Goal: Task Accomplishment & Management: Manage account settings

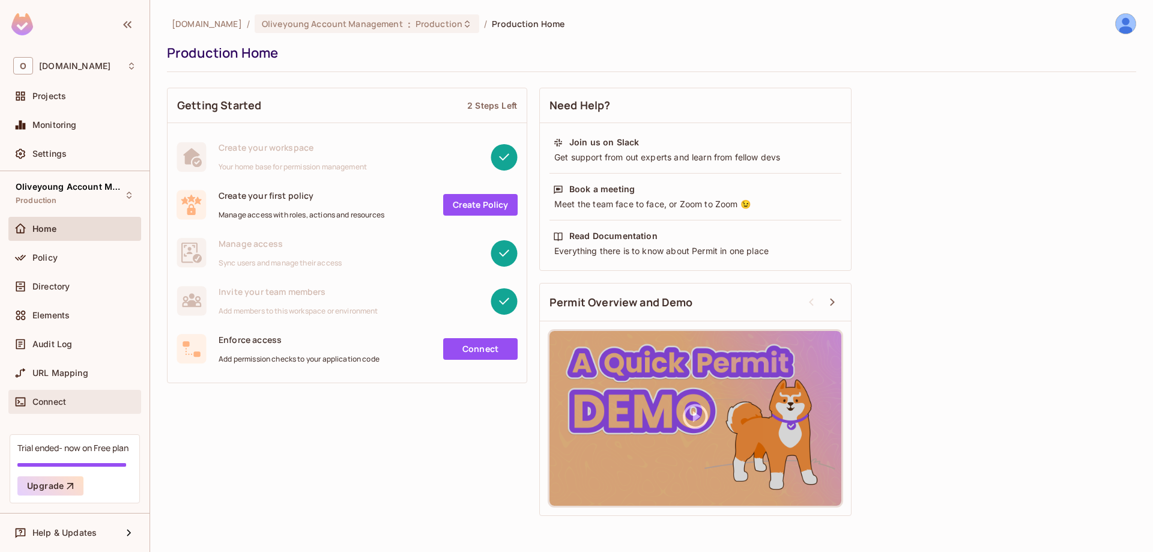
click at [49, 398] on span "Connect" at bounding box center [49, 402] width 34 height 10
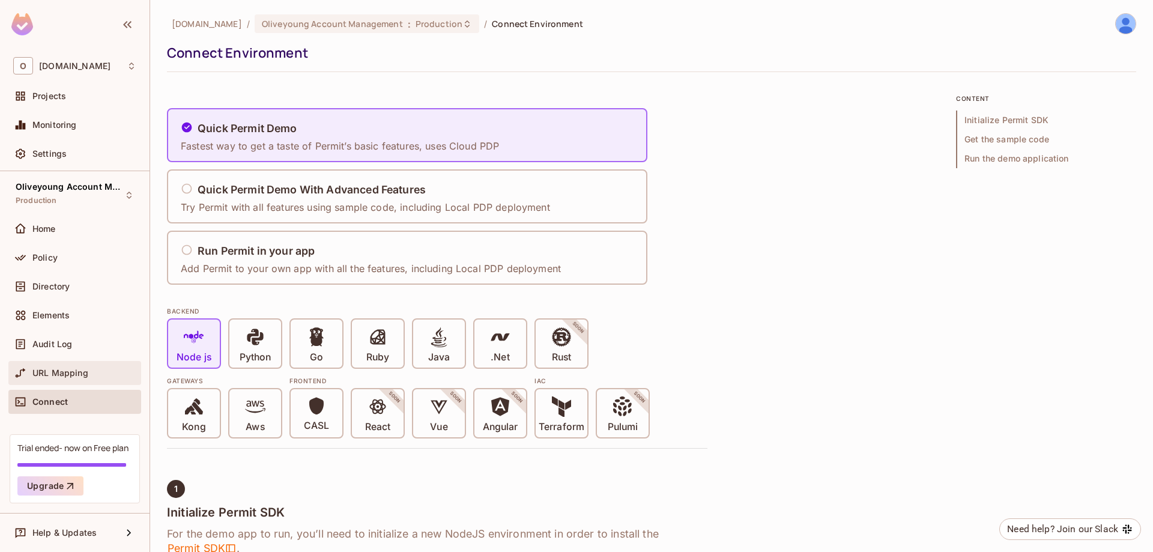
click at [55, 371] on span "URL Mapping" at bounding box center [60, 373] width 56 height 10
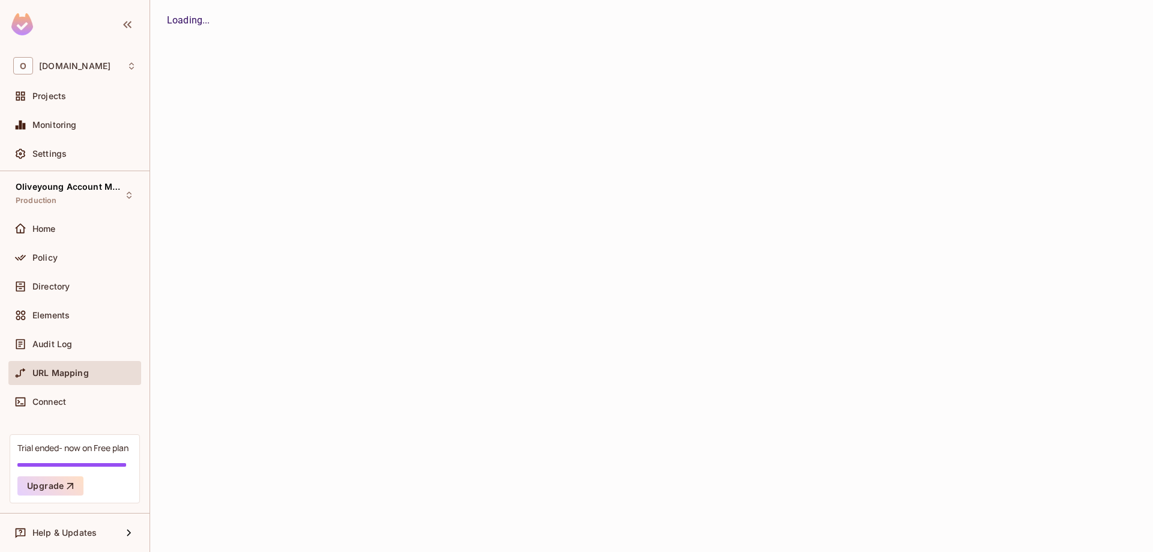
click at [43, 223] on div "Home" at bounding box center [74, 229] width 123 height 14
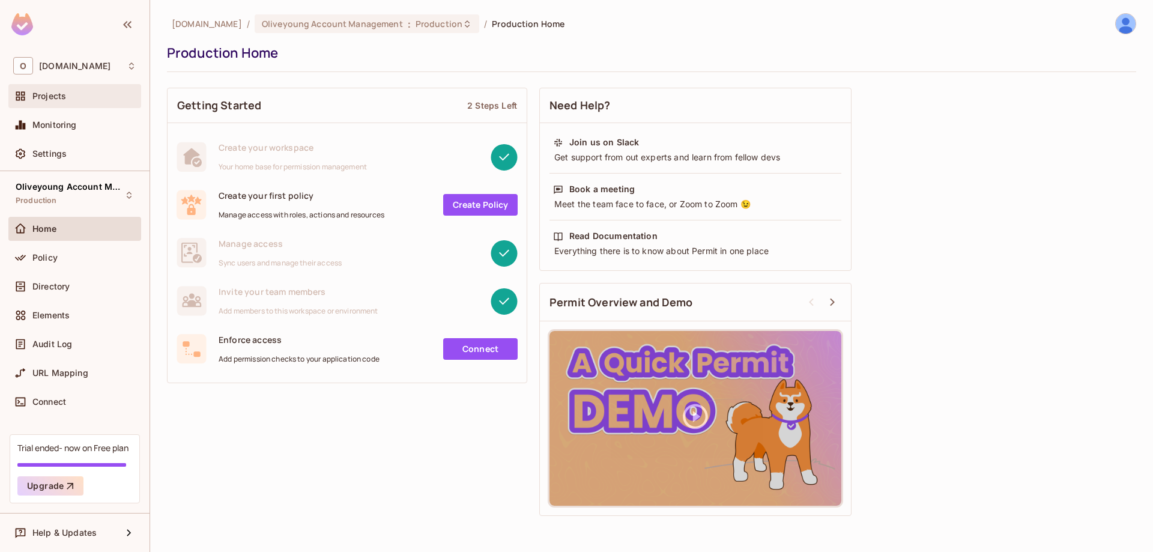
click at [64, 98] on span "Projects" at bounding box center [49, 96] width 34 height 10
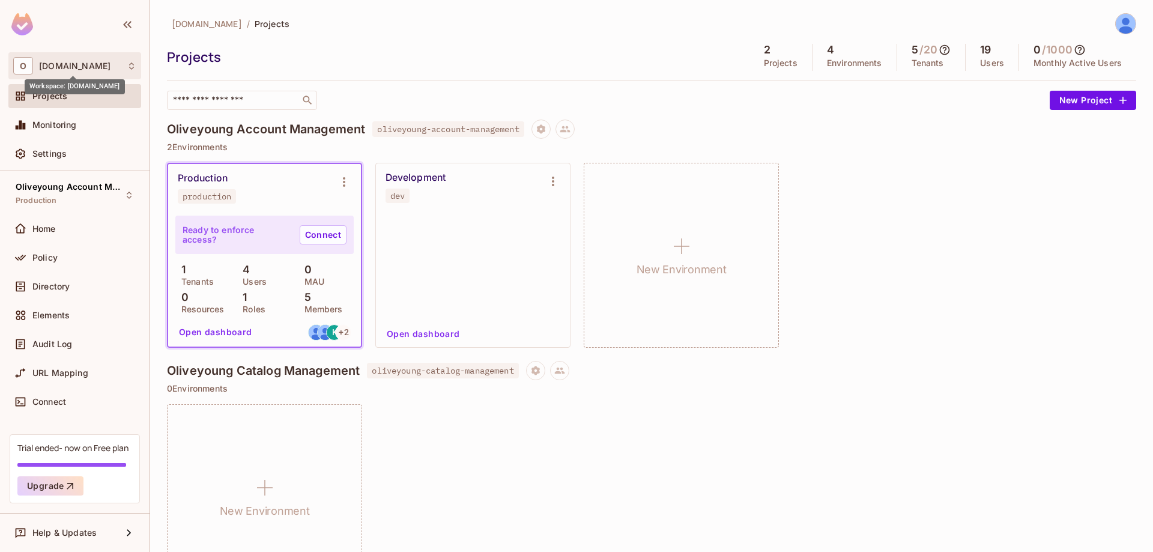
click at [77, 70] on span "[DOMAIN_NAME]" at bounding box center [74, 66] width 71 height 10
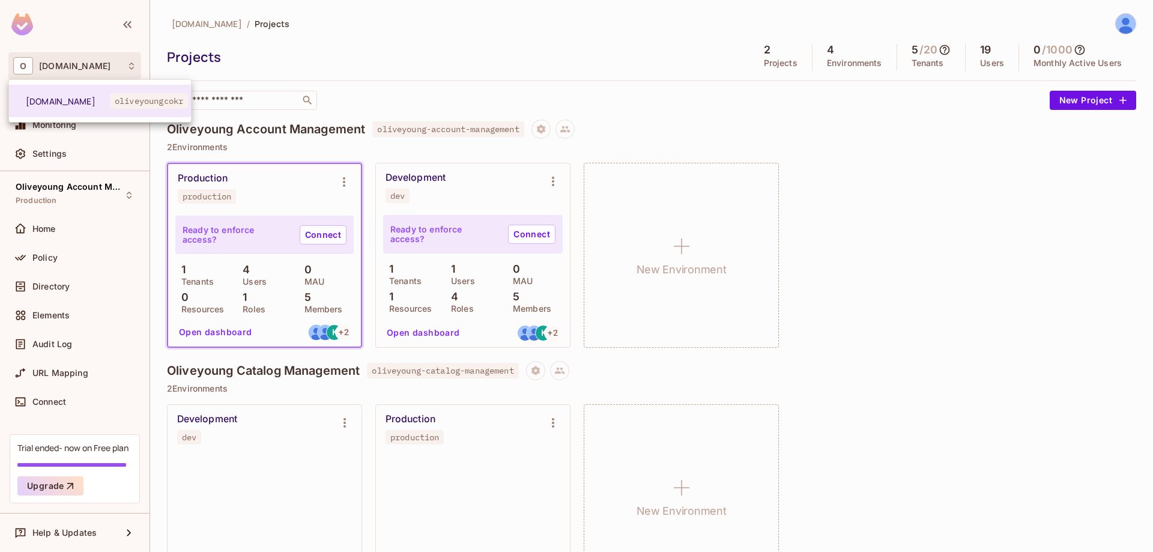
drag, startPoint x: 71, startPoint y: 159, endPoint x: 60, endPoint y: 159, distance: 10.8
click at [70, 159] on div at bounding box center [576, 276] width 1153 height 552
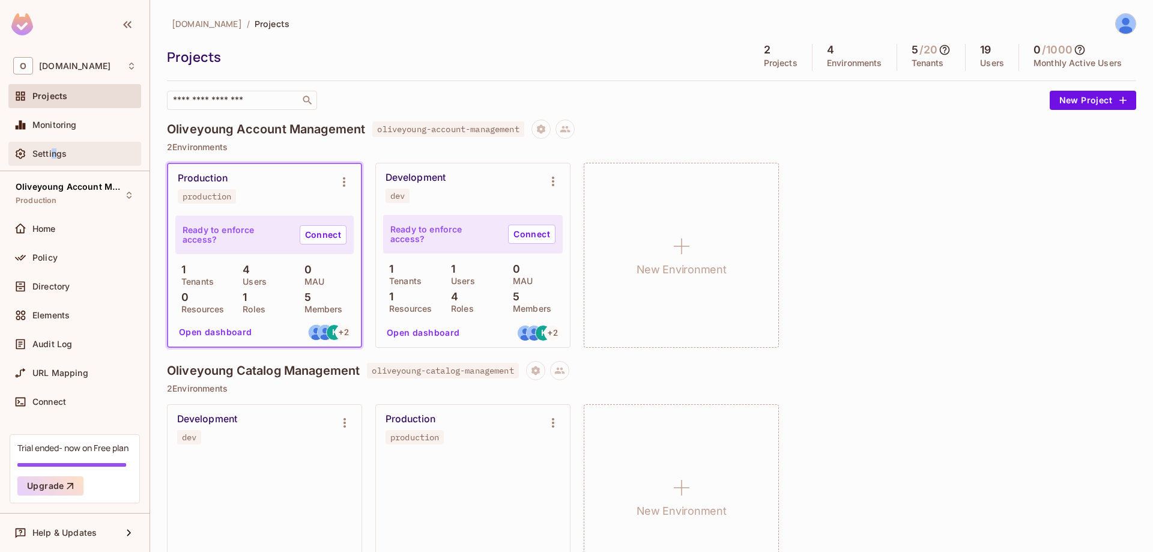
click at [53, 156] on span "Settings" at bounding box center [49, 154] width 34 height 10
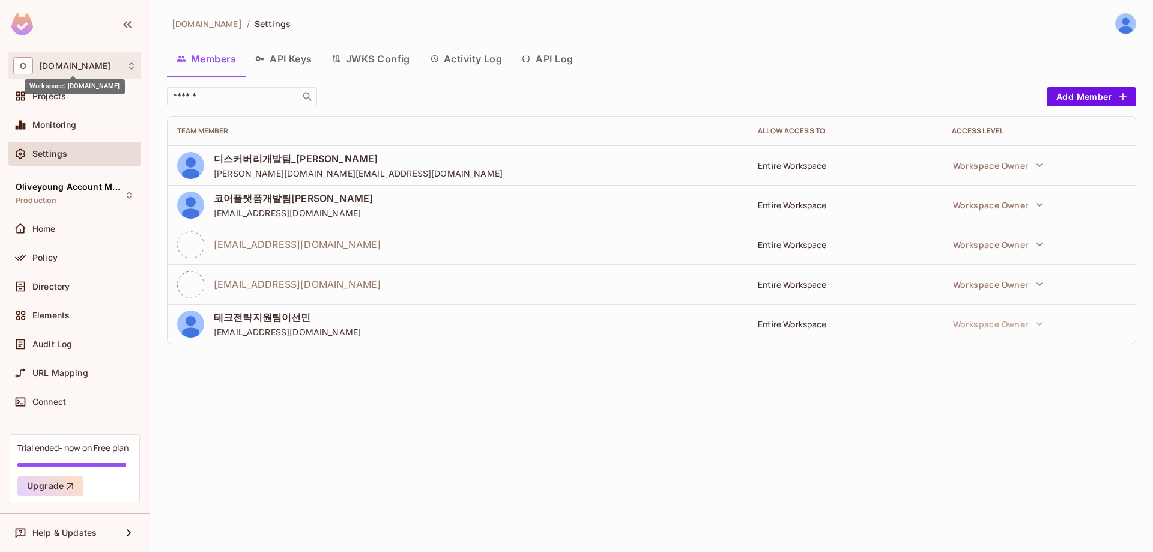
click at [85, 70] on span "oliveyoung.co.kr" at bounding box center [74, 66] width 71 height 10
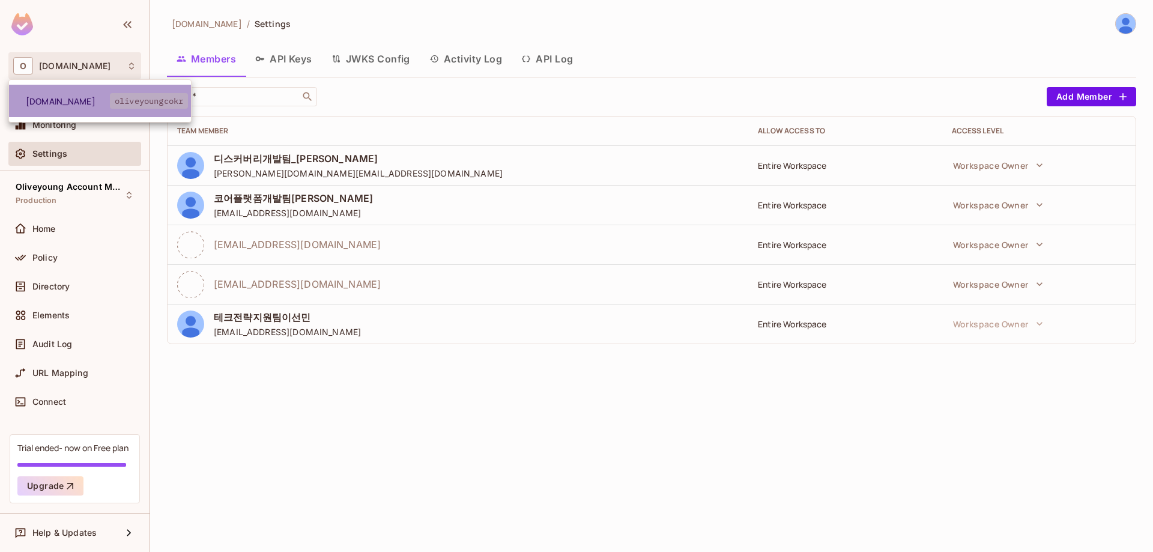
drag, startPoint x: 23, startPoint y: 104, endPoint x: 179, endPoint y: 104, distance: 156.2
click at [179, 104] on li "oliveyoung.co.kr oliveyoungcokr" at bounding box center [100, 101] width 182 height 32
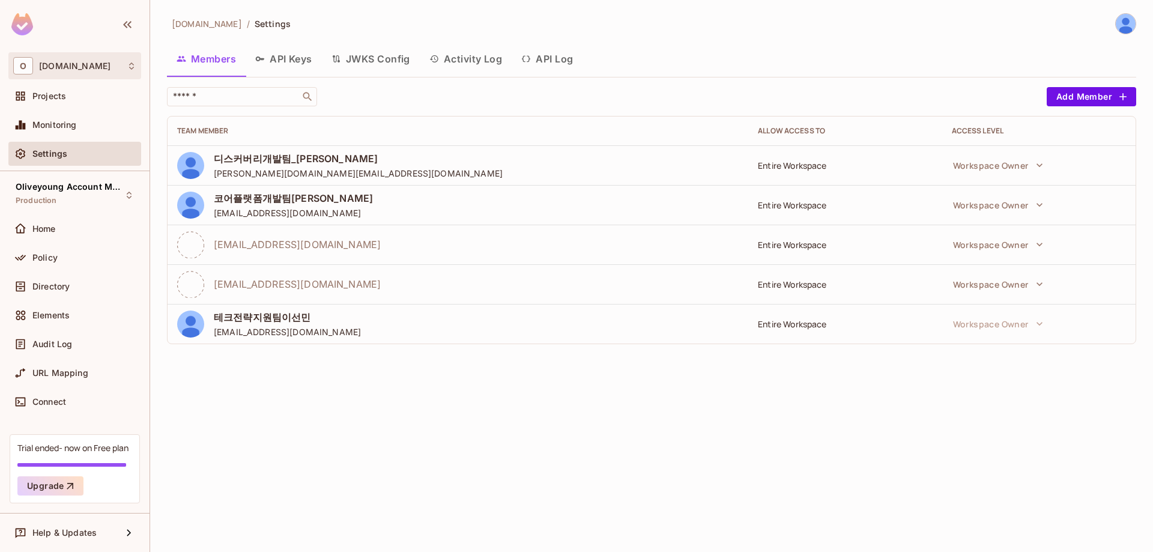
click at [97, 71] on div "O oliveyoung.co.kr" at bounding box center [74, 65] width 123 height 17
click at [179, 31] on div at bounding box center [576, 276] width 1153 height 552
drag, startPoint x: 172, startPoint y: 29, endPoint x: 237, endPoint y: 25, distance: 64.4
click at [237, 25] on span "oliveyoung.co.kr" at bounding box center [207, 23] width 70 height 11
drag, startPoint x: 188, startPoint y: 38, endPoint x: 181, endPoint y: 38, distance: 7.2
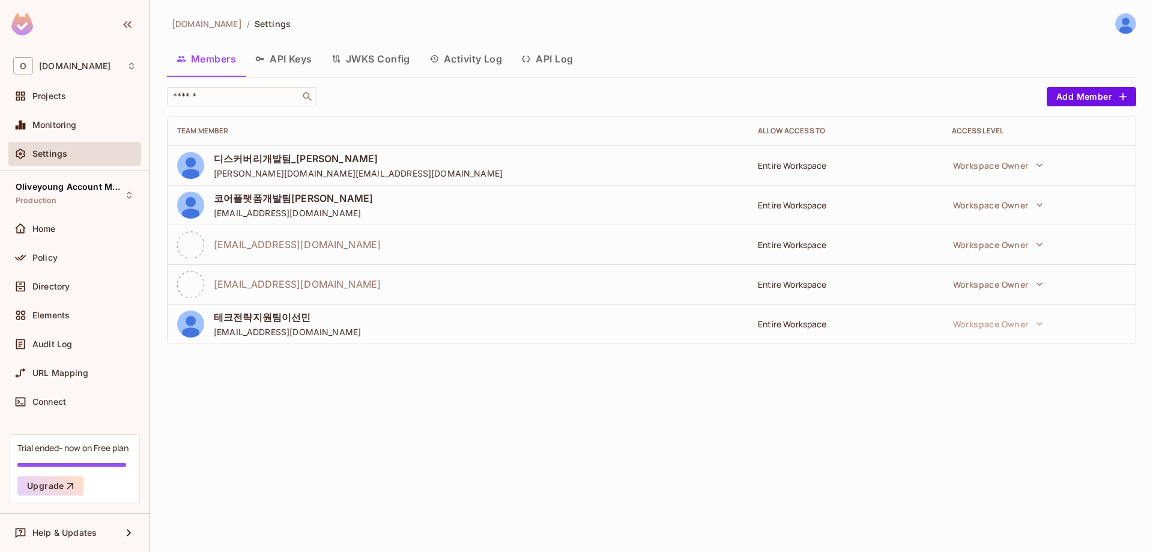
click at [187, 38] on div "oliveyoung.co.kr / Settings Members API Keys JWKS Config Activity Log API Log ​…" at bounding box center [651, 183] width 969 height 341
click at [171, 30] on div "oliveyoung.co.kr / Settings" at bounding box center [229, 23] width 124 height 21
drag, startPoint x: 169, startPoint y: 26, endPoint x: 240, endPoint y: 26, distance: 70.9
click at [240, 26] on div "oliveyoung.co.kr / Settings" at bounding box center [229, 23] width 124 height 21
copy div "oliveyoung.co.kr"
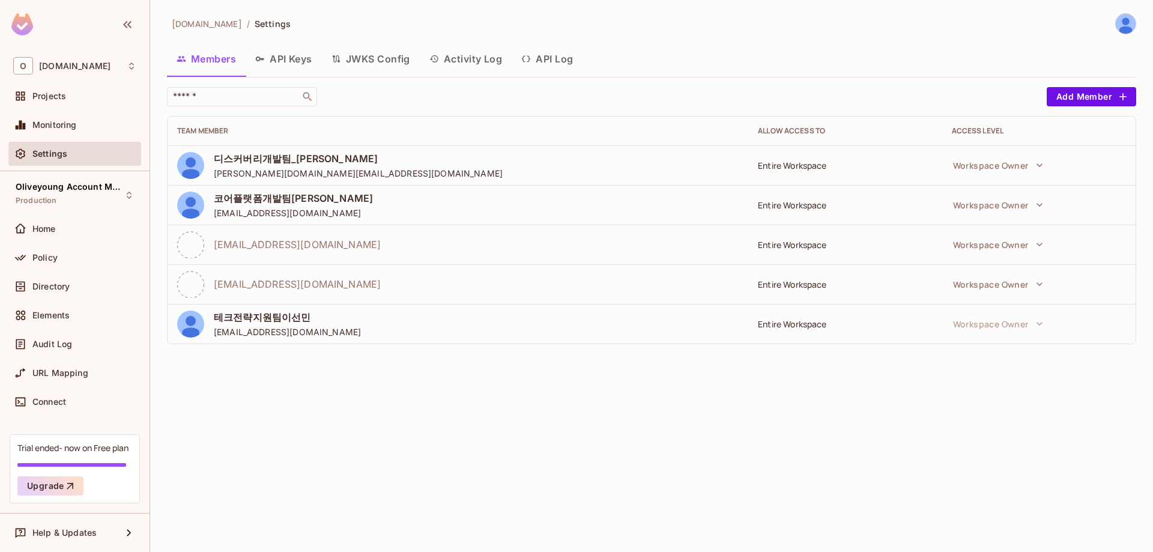
click at [302, 61] on button "API Keys" at bounding box center [284, 59] width 76 height 30
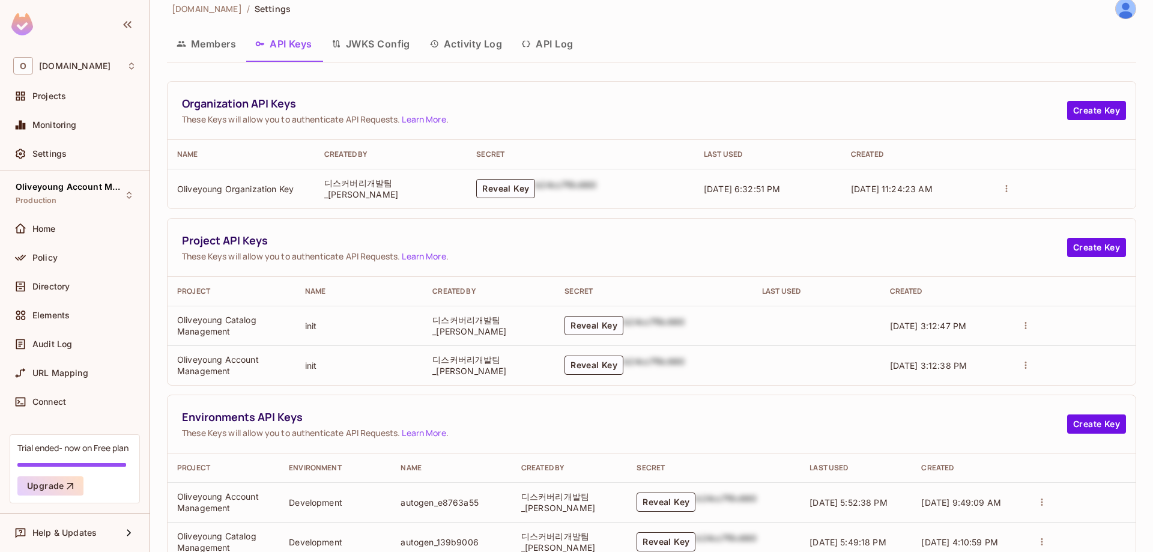
scroll to position [11, 0]
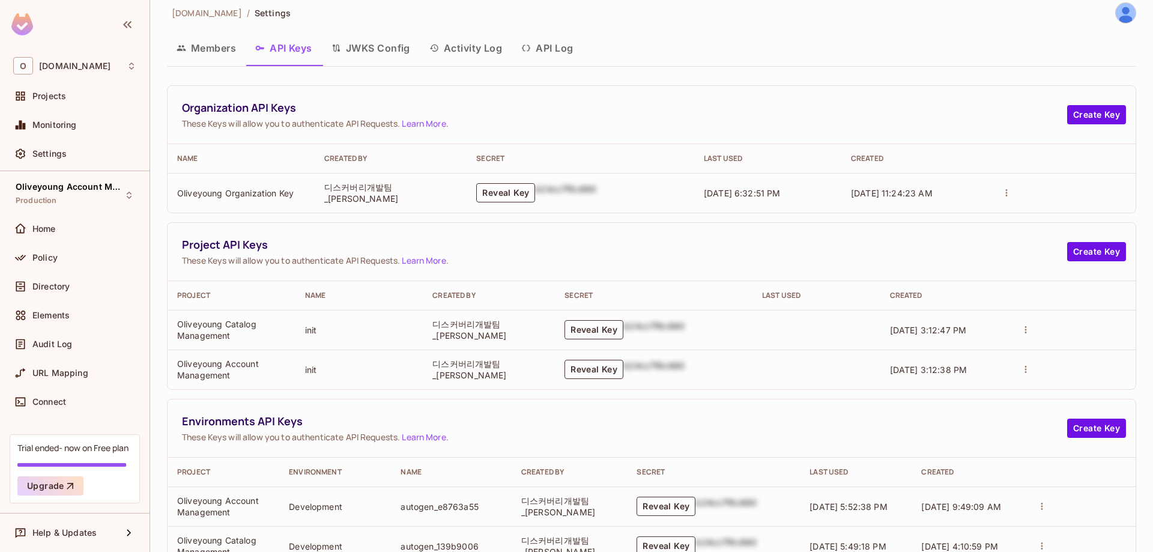
click at [216, 51] on button "Members" at bounding box center [206, 48] width 79 height 30
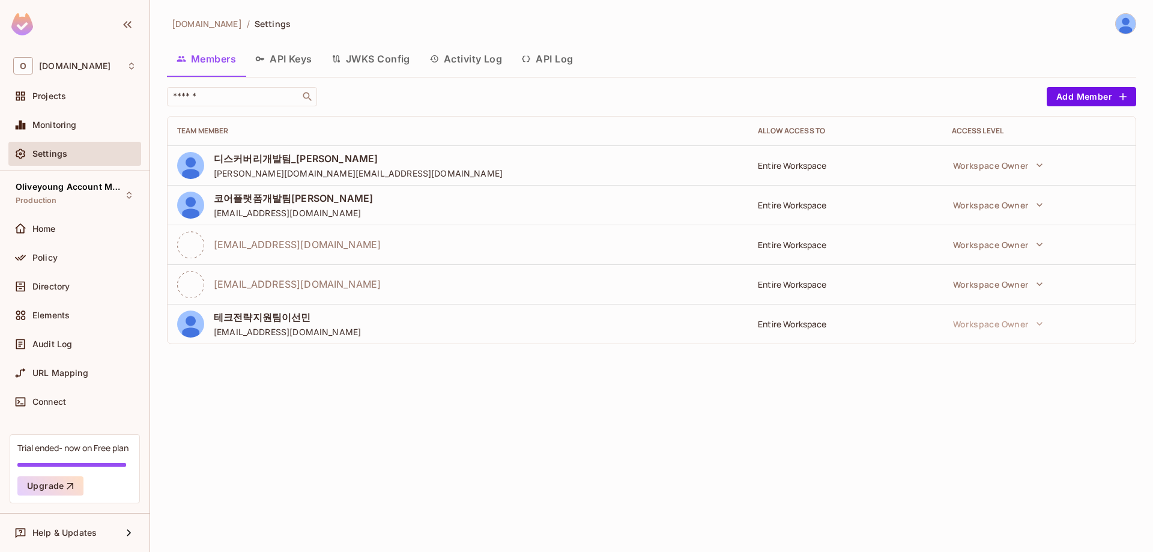
click at [369, 53] on button "JWKS Config" at bounding box center [371, 59] width 98 height 30
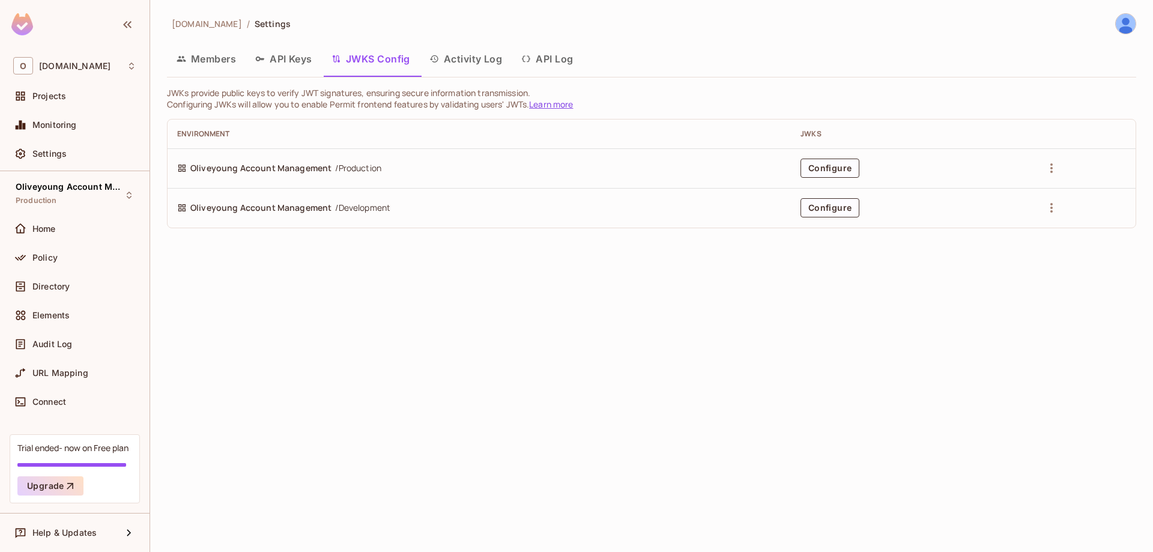
click at [463, 54] on button "Activity Log" at bounding box center [466, 59] width 92 height 30
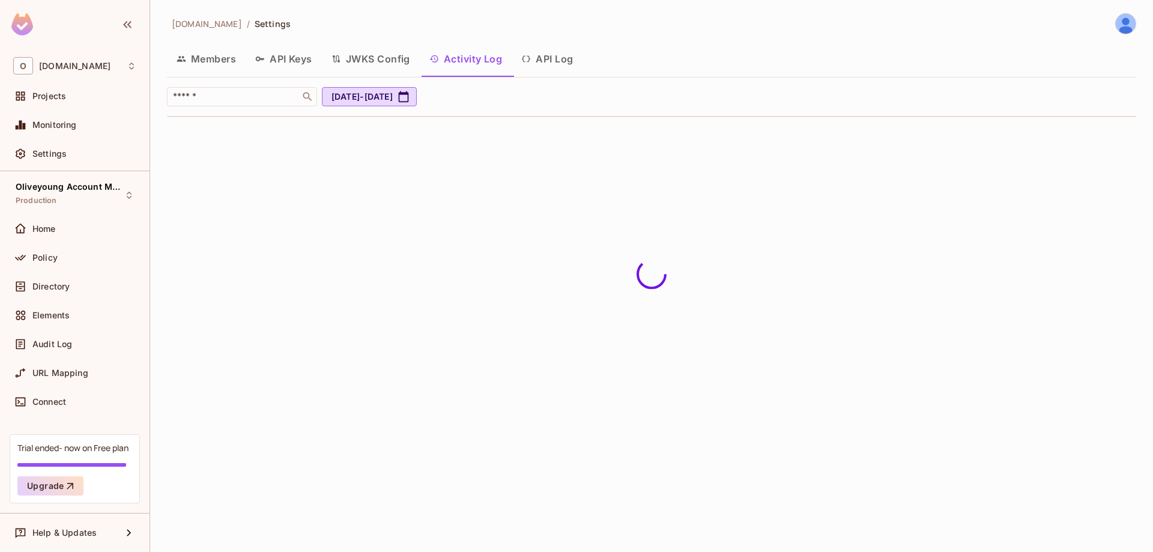
drag, startPoint x: 574, startPoint y: 55, endPoint x: 558, endPoint y: 59, distance: 16.9
click at [573, 55] on button "API Log" at bounding box center [547, 59] width 71 height 30
click at [329, 64] on button "JWKS Config" at bounding box center [371, 59] width 98 height 30
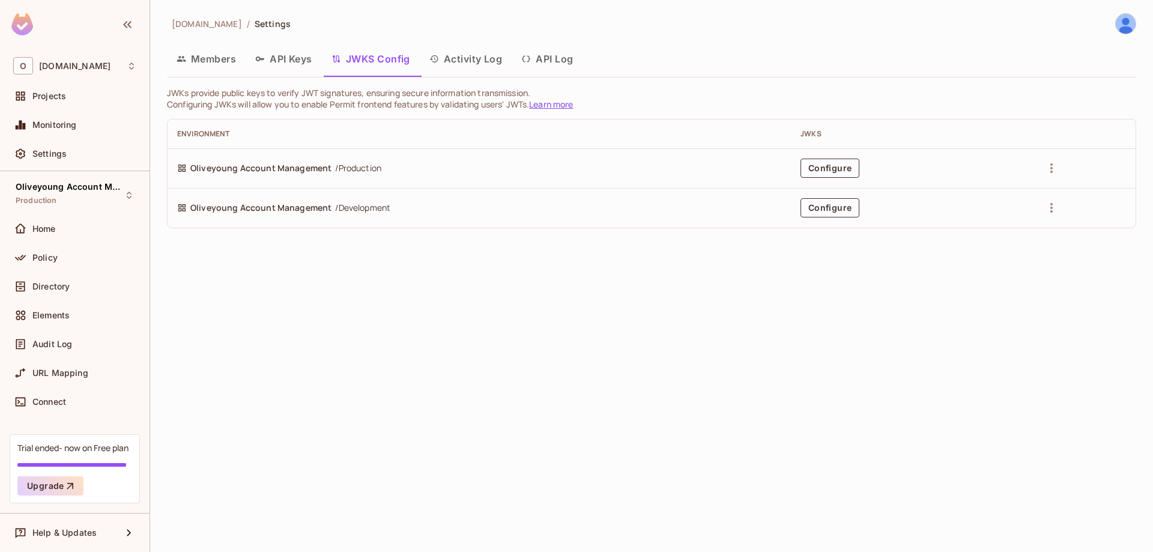
click at [282, 57] on button "API Keys" at bounding box center [284, 59] width 76 height 30
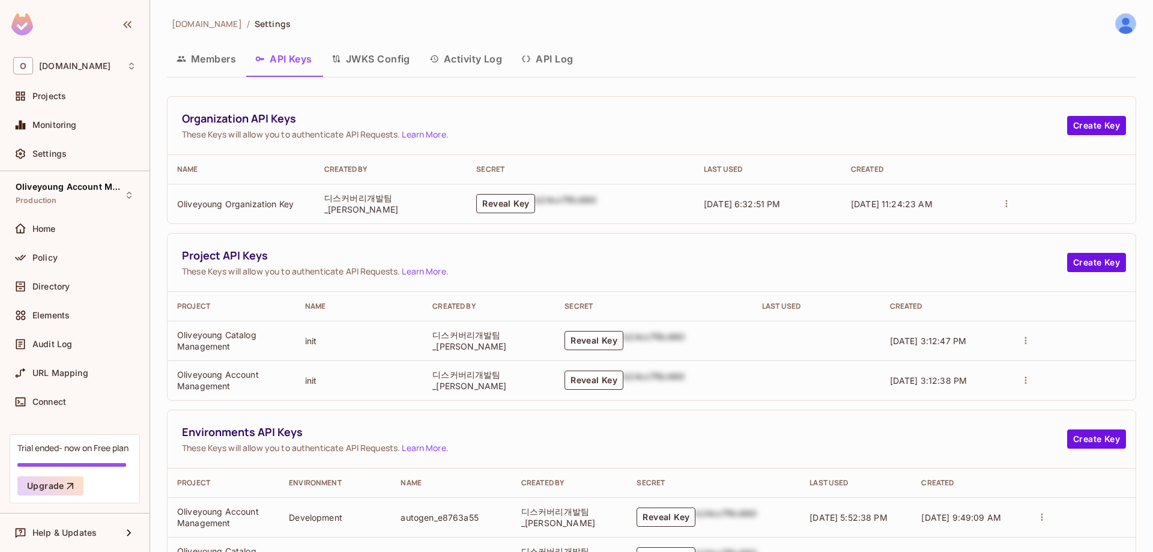
click at [218, 55] on button "Members" at bounding box center [206, 59] width 79 height 30
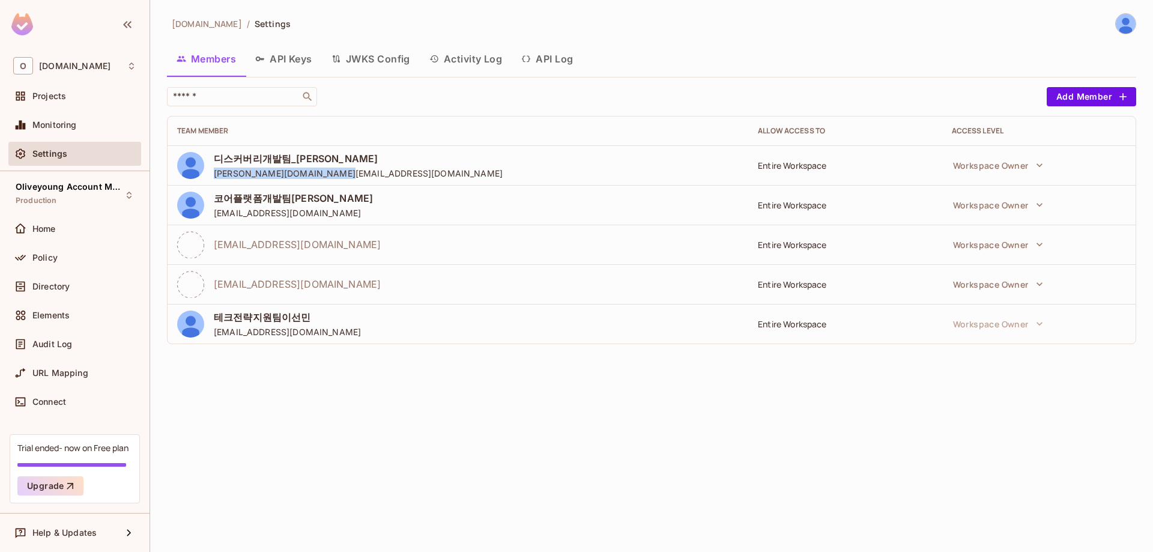
drag, startPoint x: 360, startPoint y: 174, endPoint x: 213, endPoint y: 176, distance: 147.2
click at [213, 176] on div "디스커버리개발팀_송준호 cory.song@oliveyoung.co.kr" at bounding box center [458, 165] width 562 height 27
copy span "cory.song@oliveyoung.co.kr"
